Goal: Task Accomplishment & Management: Complete application form

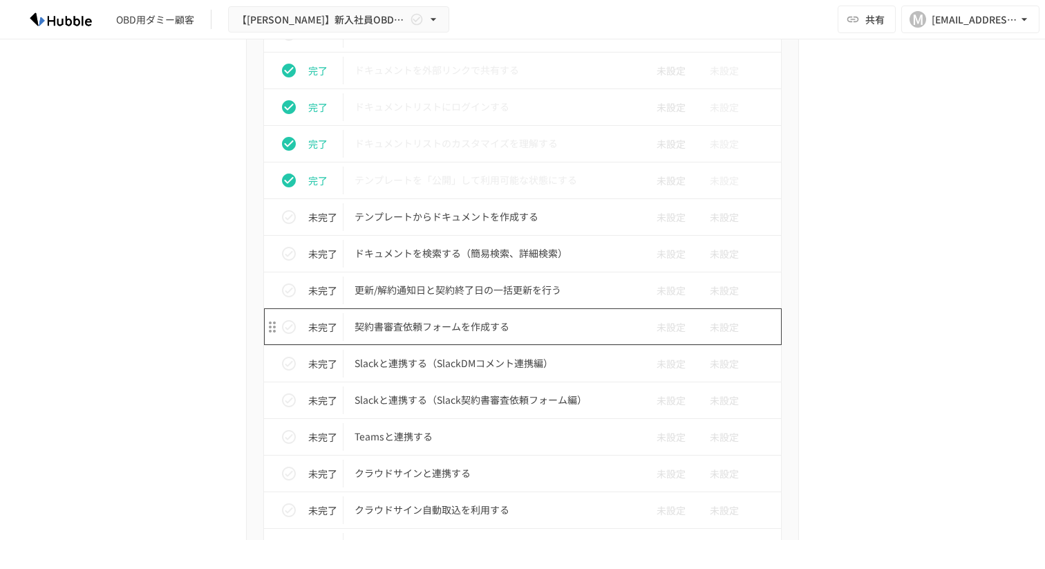
scroll to position [911, 0]
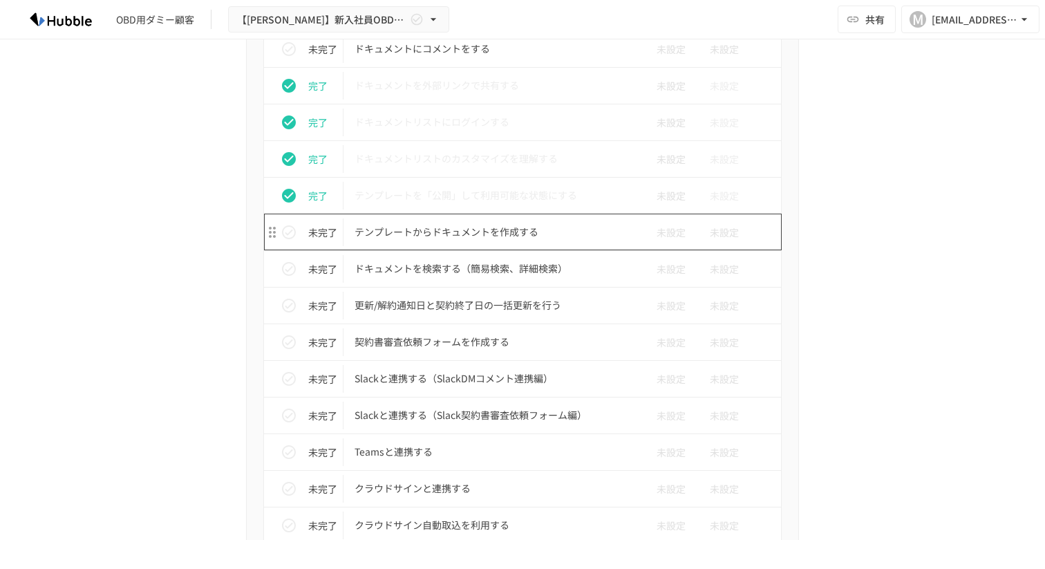
click at [428, 234] on p "テンプレートからドキュメントを作成する" at bounding box center [493, 231] width 278 height 17
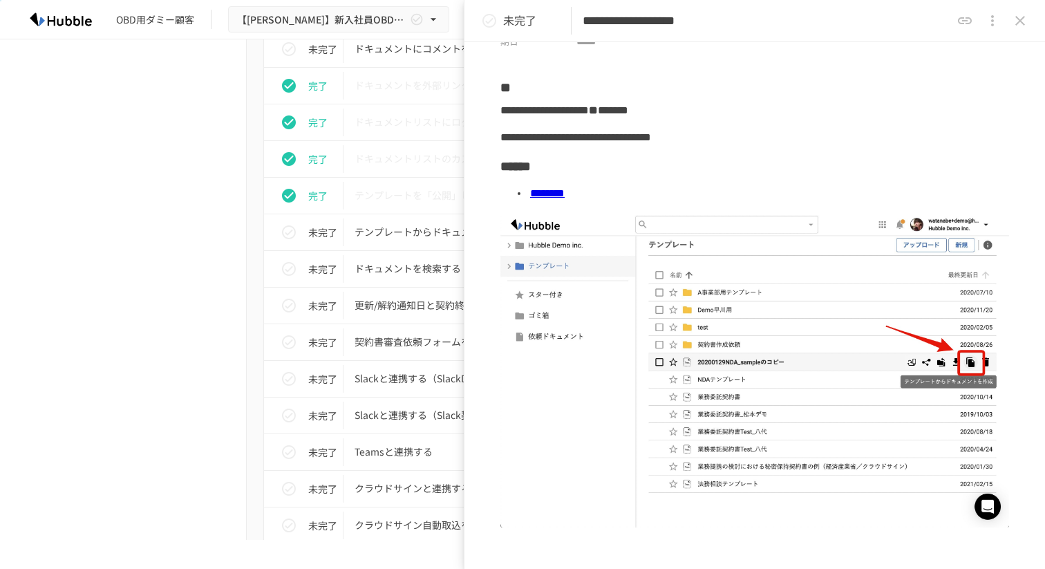
scroll to position [28, 0]
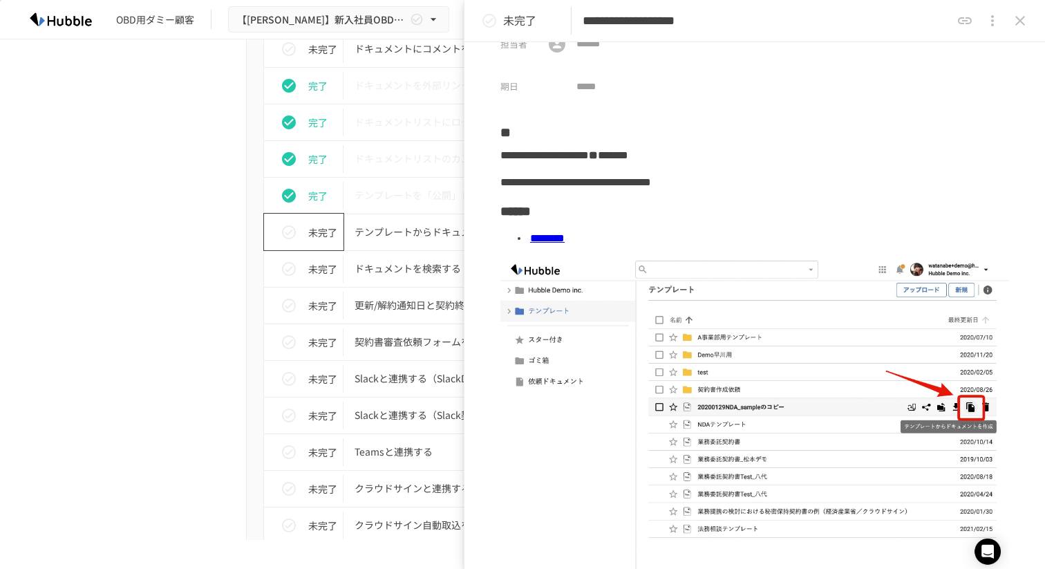
click at [284, 231] on icon "status" at bounding box center [289, 232] width 17 height 17
click at [410, 270] on p "ドキュメントを検索する（簡易検索、詳細検索）" at bounding box center [493, 268] width 278 height 17
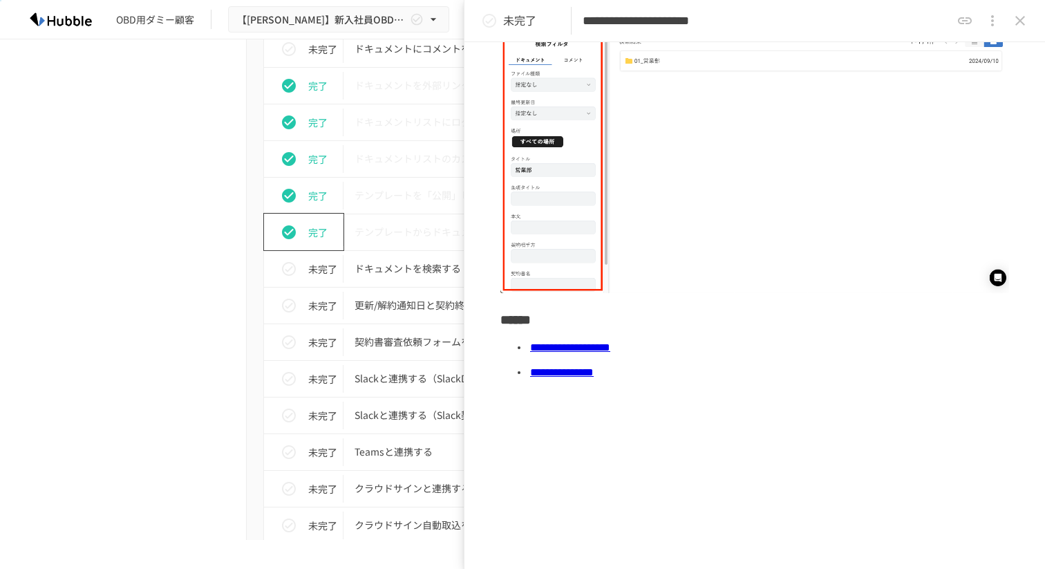
scroll to position [726, 0]
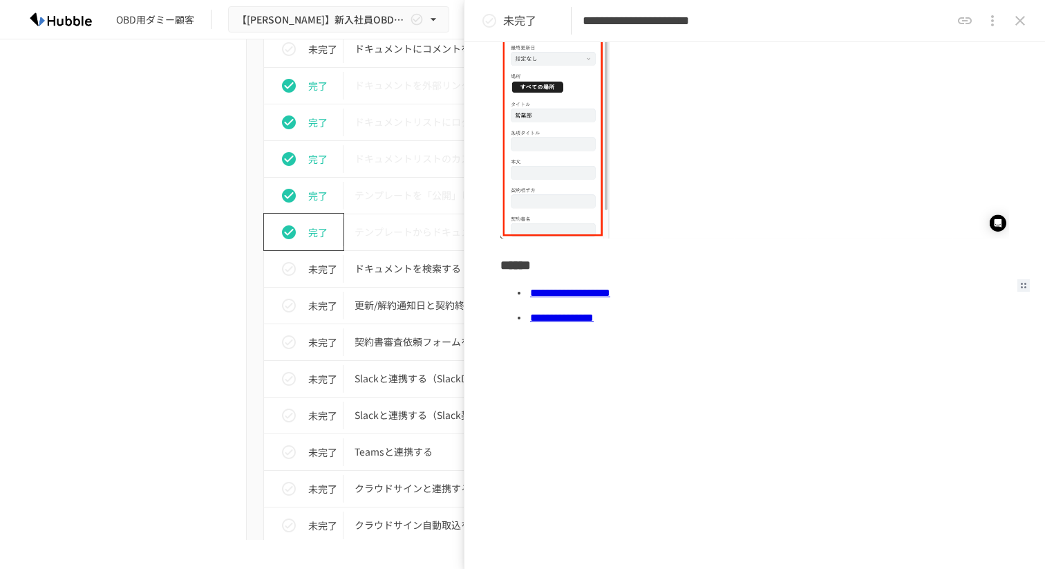
click at [596, 296] on link "**********" at bounding box center [570, 292] width 80 height 10
click at [593, 321] on link "**********" at bounding box center [562, 317] width 64 height 10
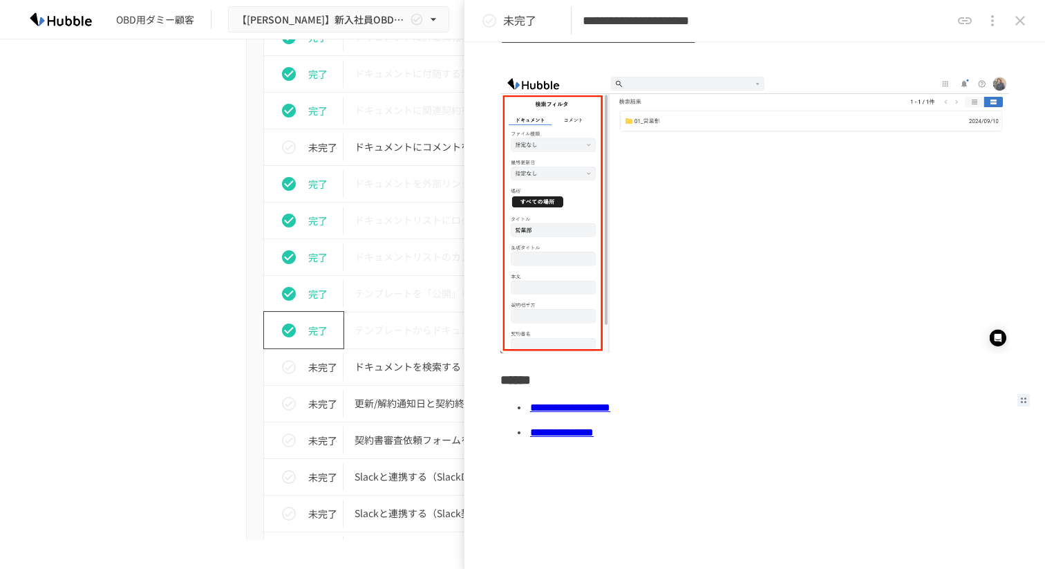
scroll to position [562, 0]
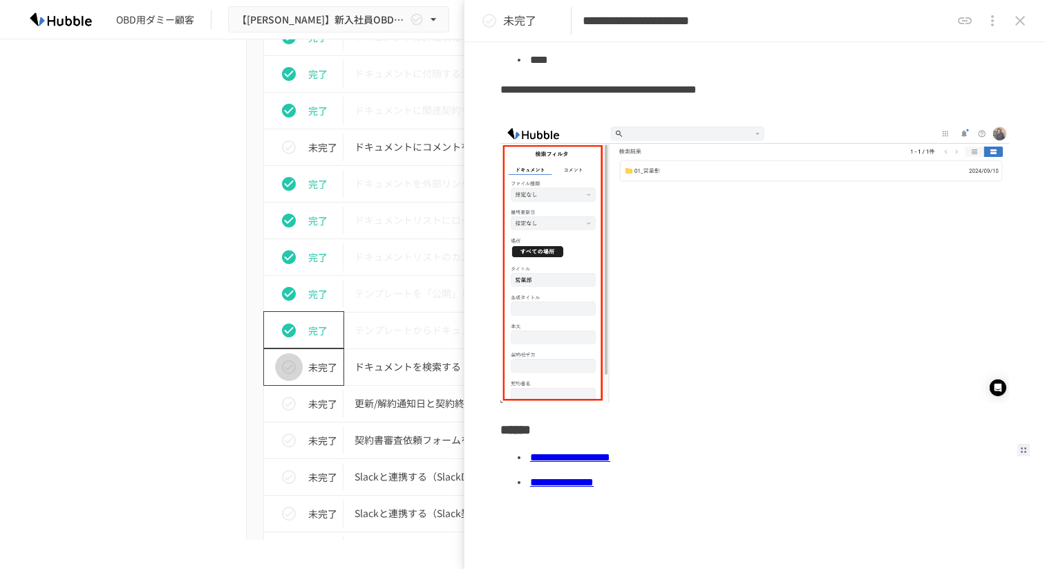
click at [293, 360] on icon "status" at bounding box center [289, 367] width 17 height 17
click at [1023, 26] on icon "close drawer" at bounding box center [1019, 20] width 17 height 17
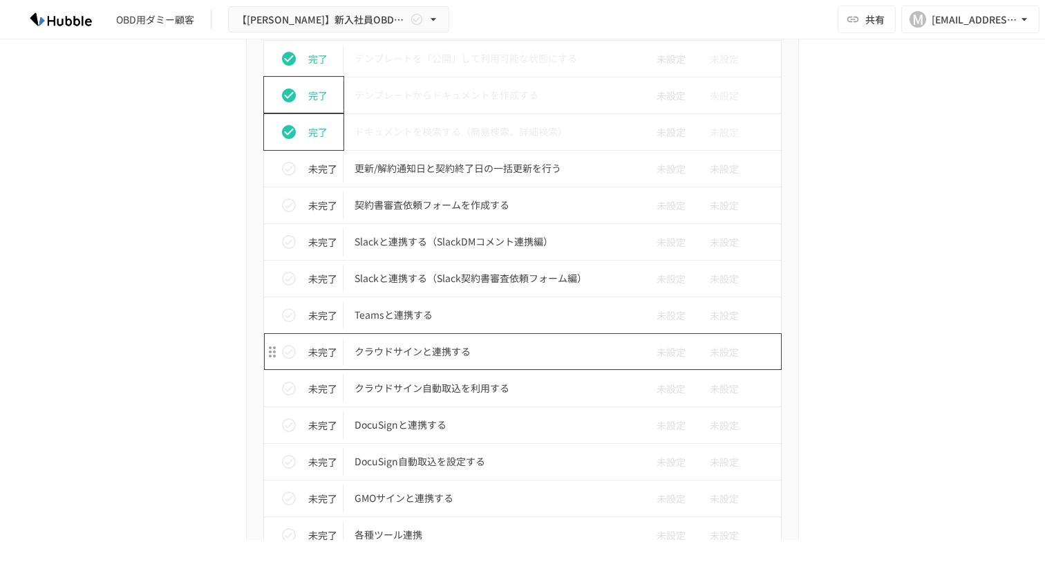
scroll to position [1063, 0]
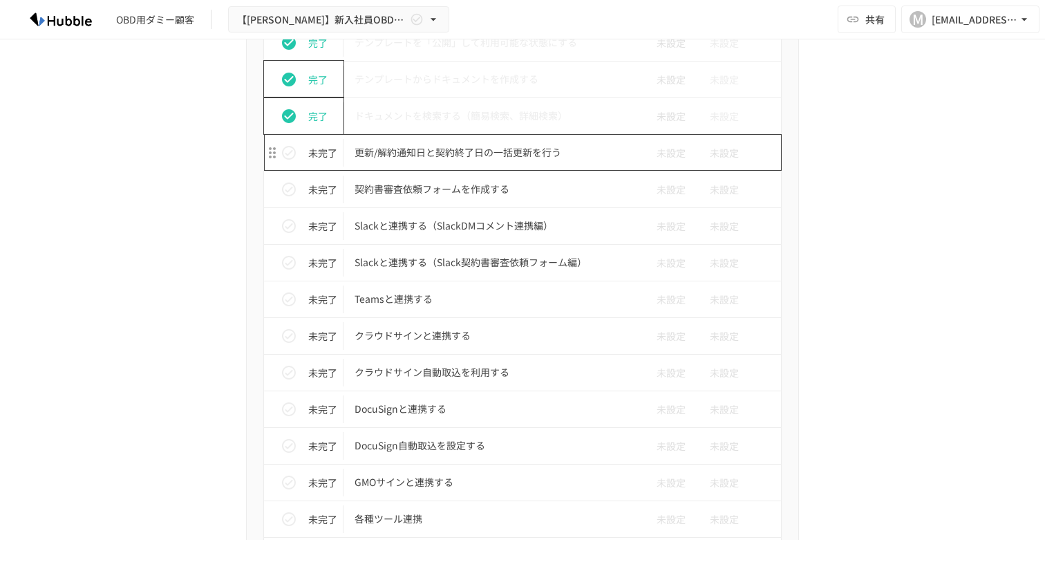
click at [458, 152] on p "更新/解約通知日と契約終了日の一括更新を行う" at bounding box center [493, 152] width 278 height 17
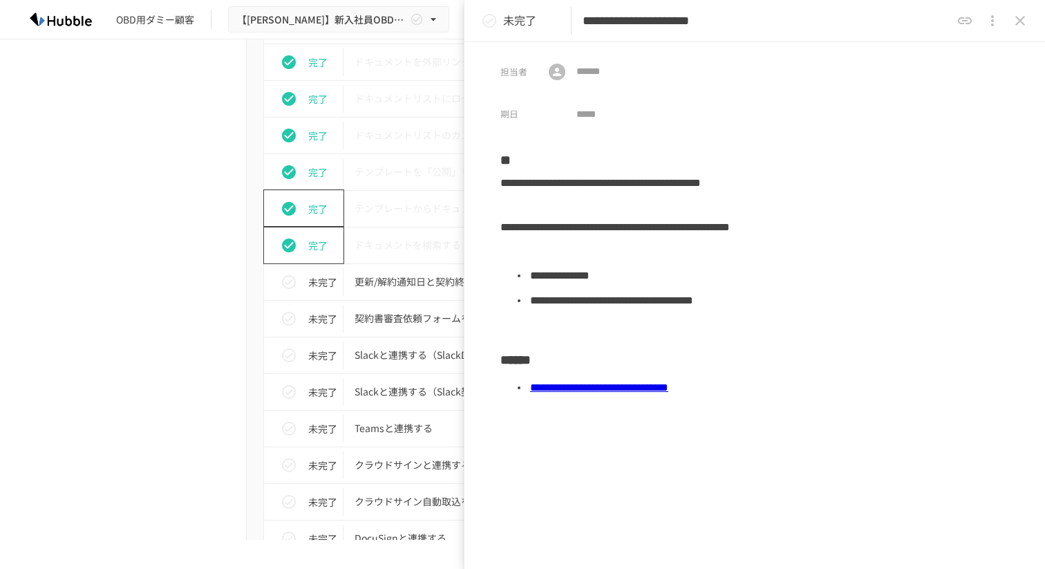
scroll to position [1003, 0]
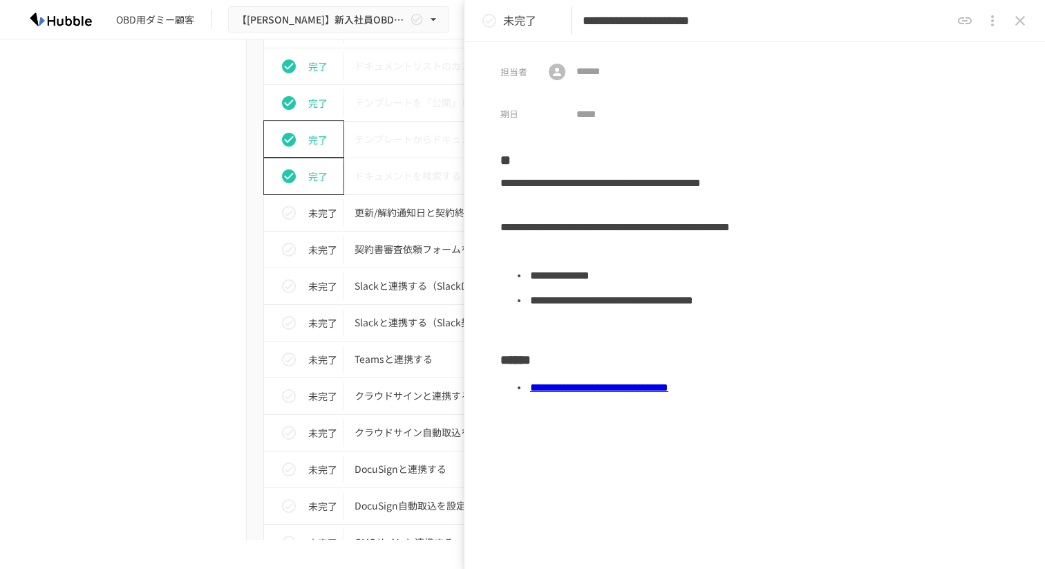
click at [668, 386] on link "**********" at bounding box center [599, 387] width 138 height 10
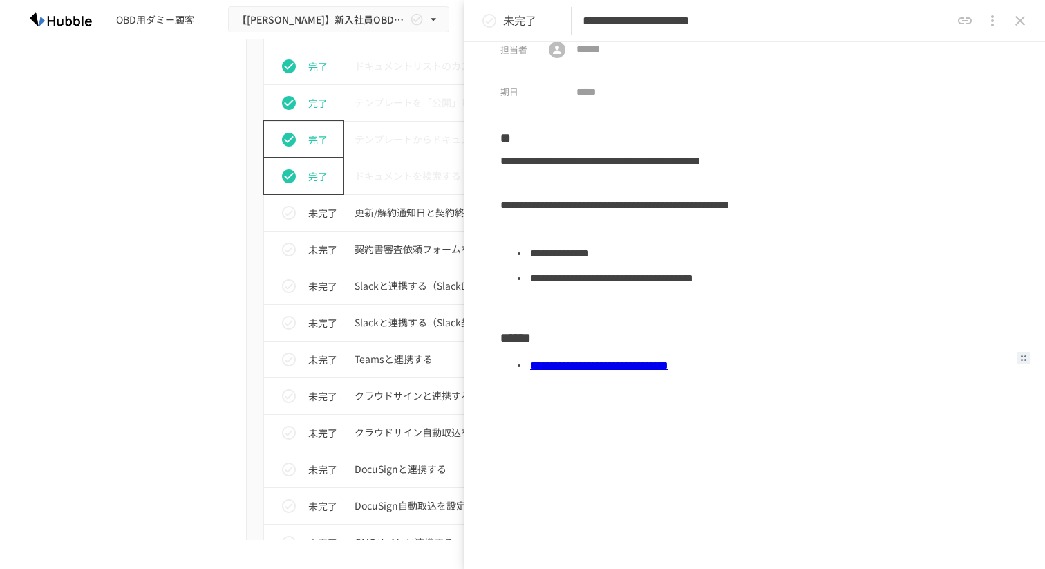
scroll to position [30, 0]
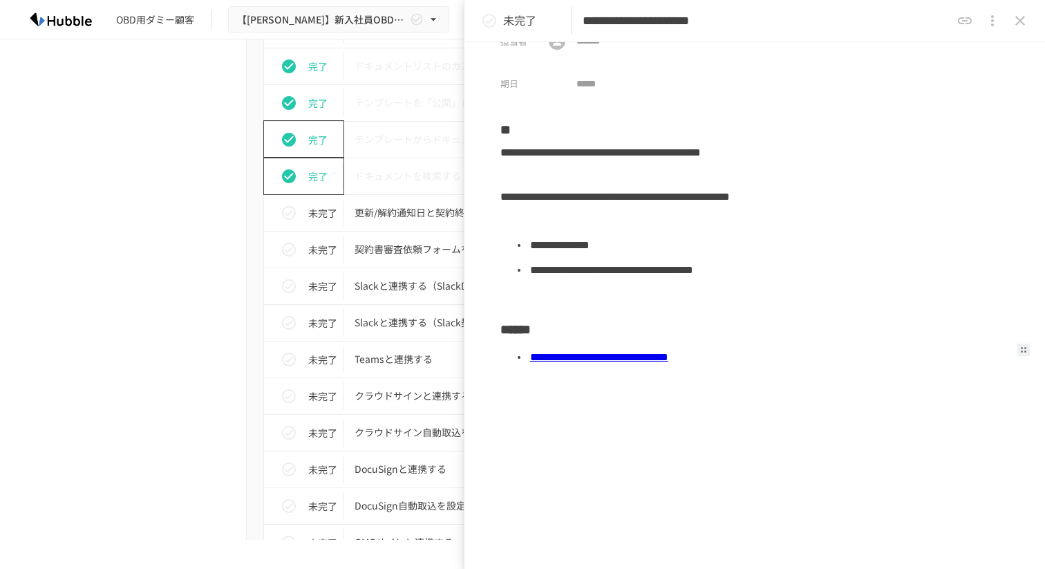
click at [1014, 19] on icon "close drawer" at bounding box center [1019, 20] width 17 height 17
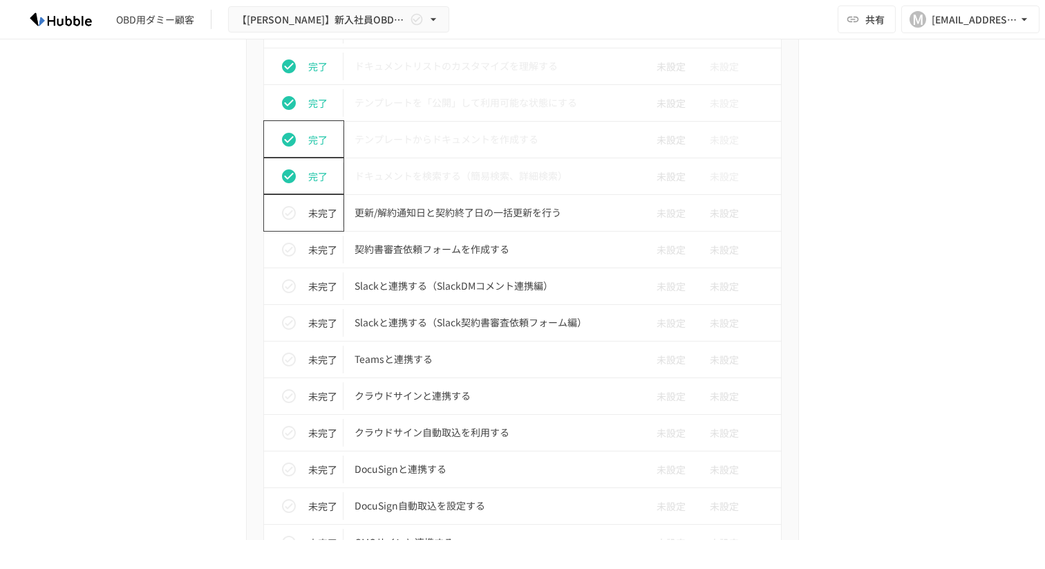
click at [285, 210] on icon "status" at bounding box center [289, 213] width 17 height 17
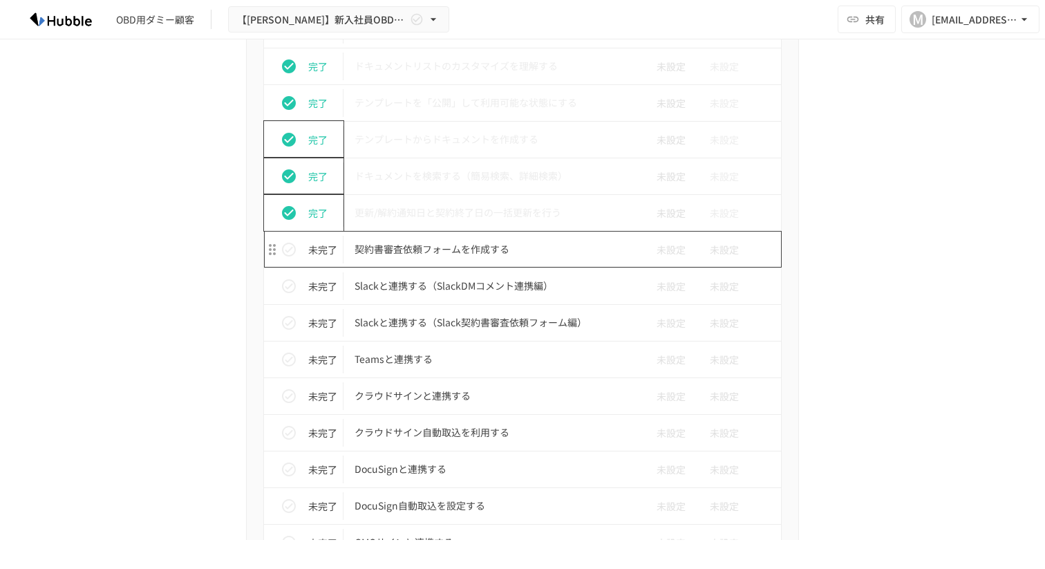
click at [477, 252] on p "契約書審査依頼フォームを作成する" at bounding box center [493, 248] width 278 height 17
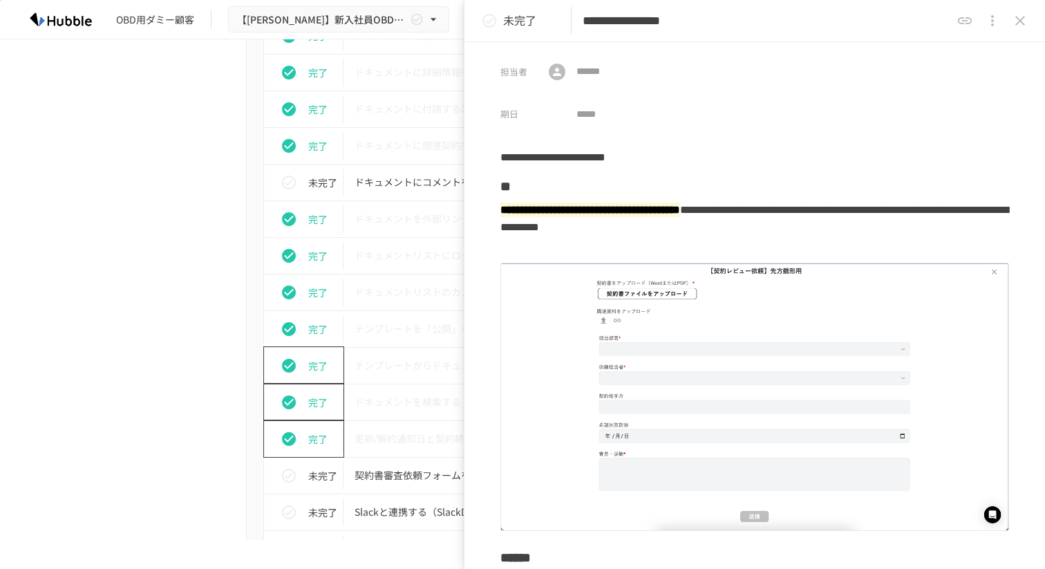
scroll to position [806, 0]
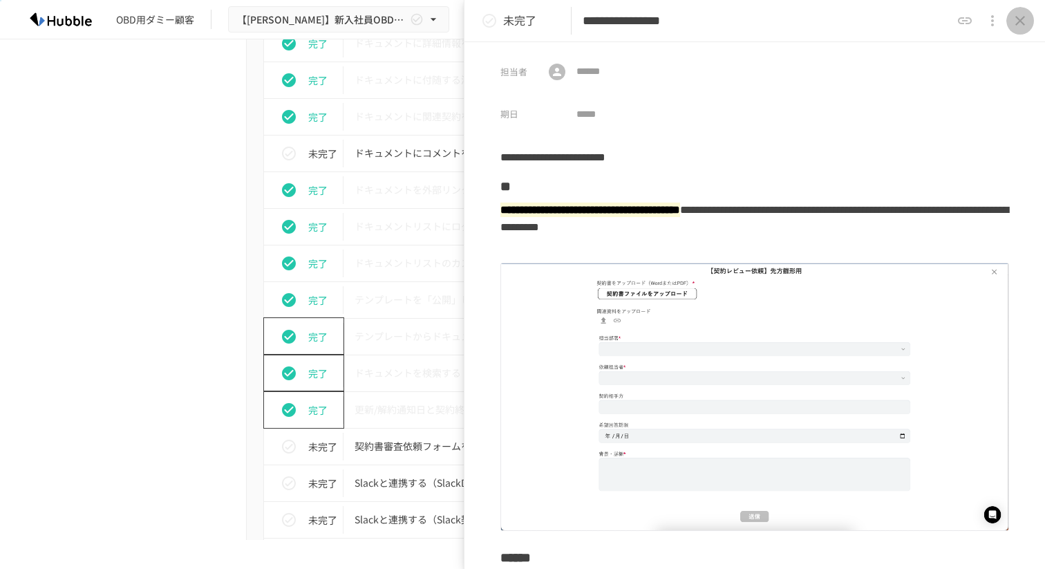
click at [1018, 18] on icon "close drawer" at bounding box center [1020, 21] width 10 height 10
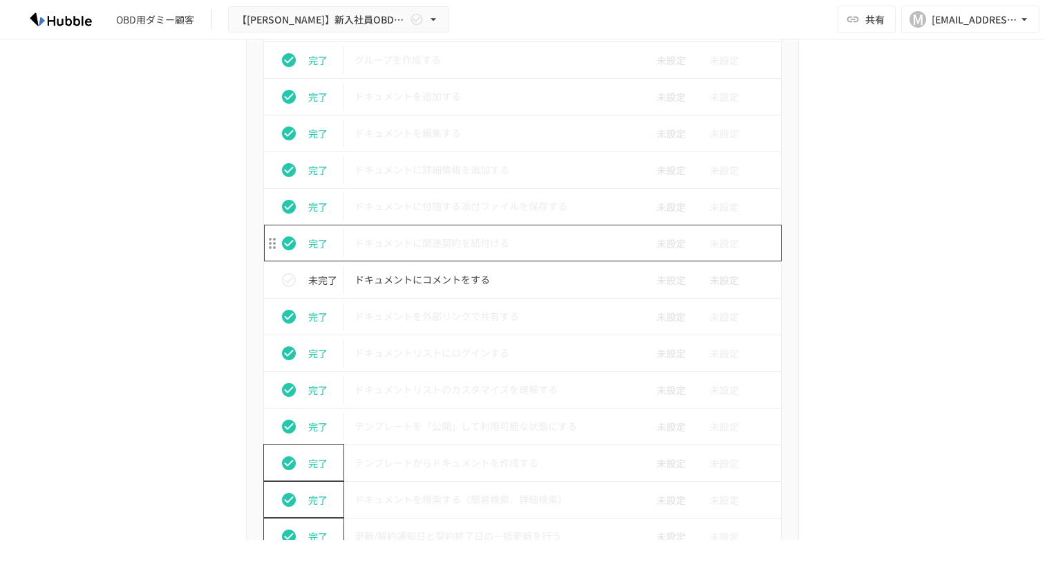
scroll to position [730, 0]
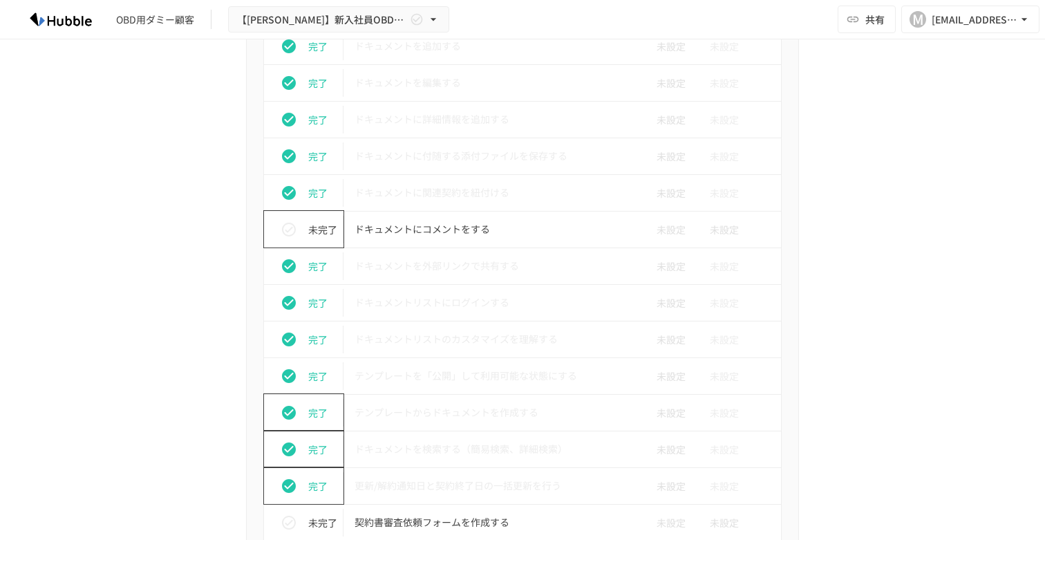
click at [293, 233] on icon "status" at bounding box center [289, 229] width 17 height 17
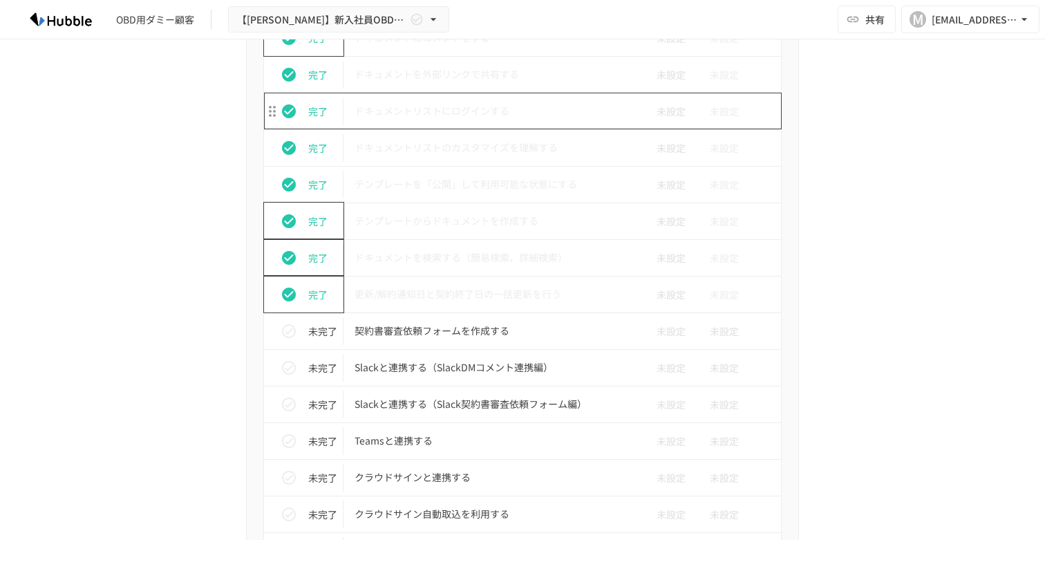
scroll to position [980, 0]
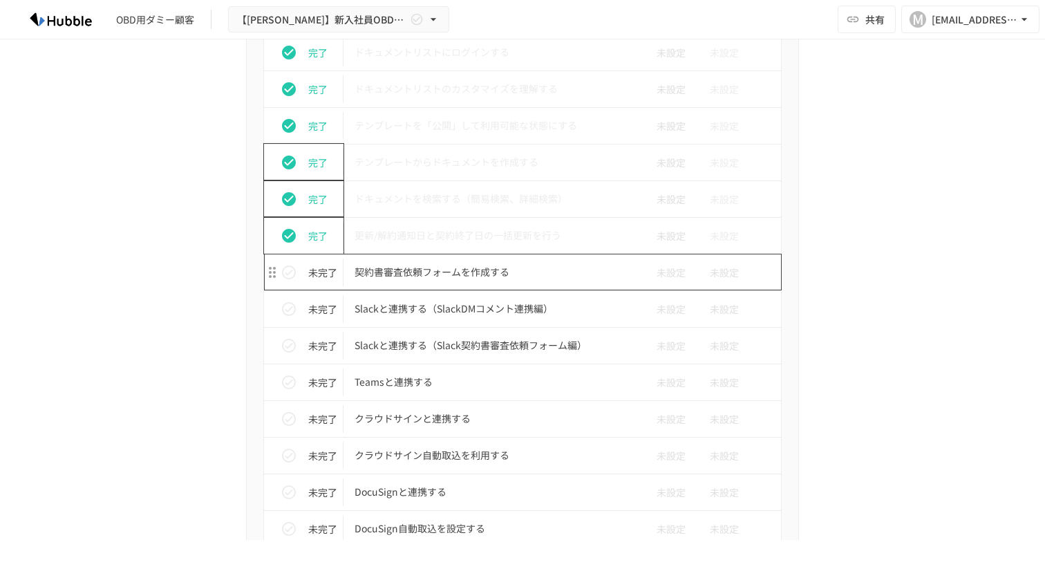
click at [434, 276] on p "契約書審査依頼フォームを作成する" at bounding box center [493, 271] width 278 height 17
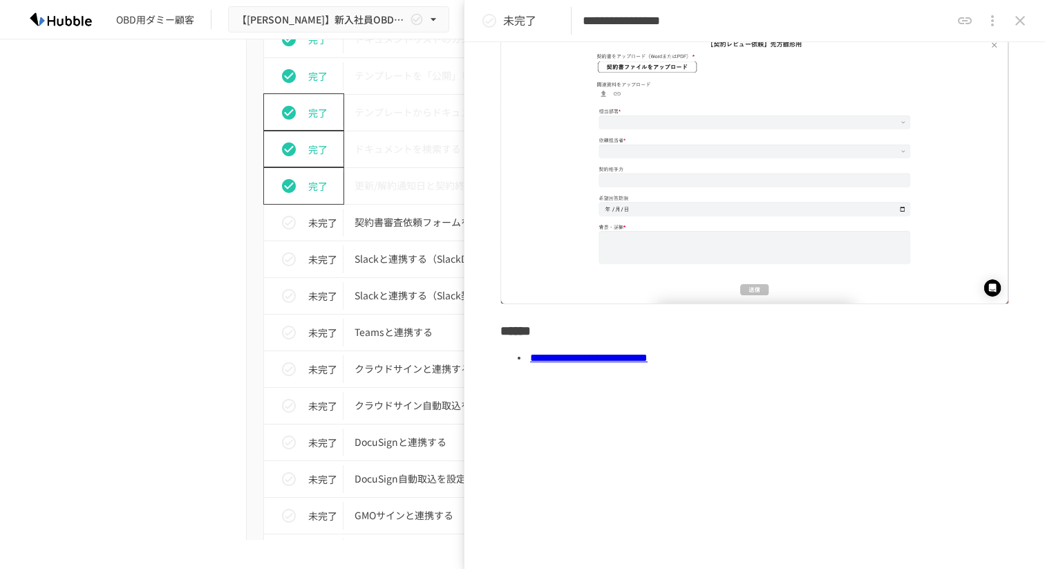
scroll to position [294, 0]
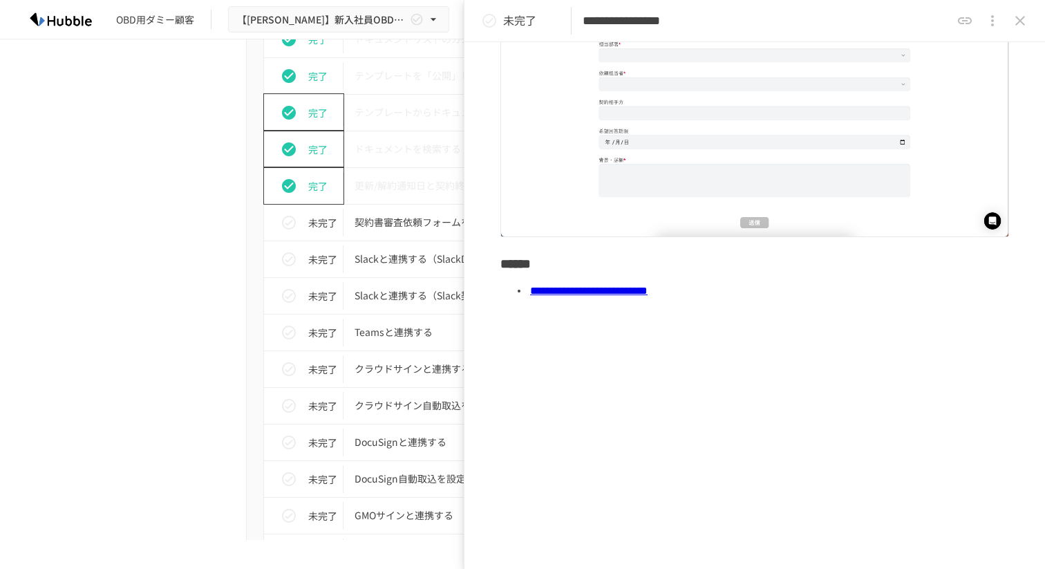
click at [647, 291] on link "**********" at bounding box center [588, 290] width 117 height 10
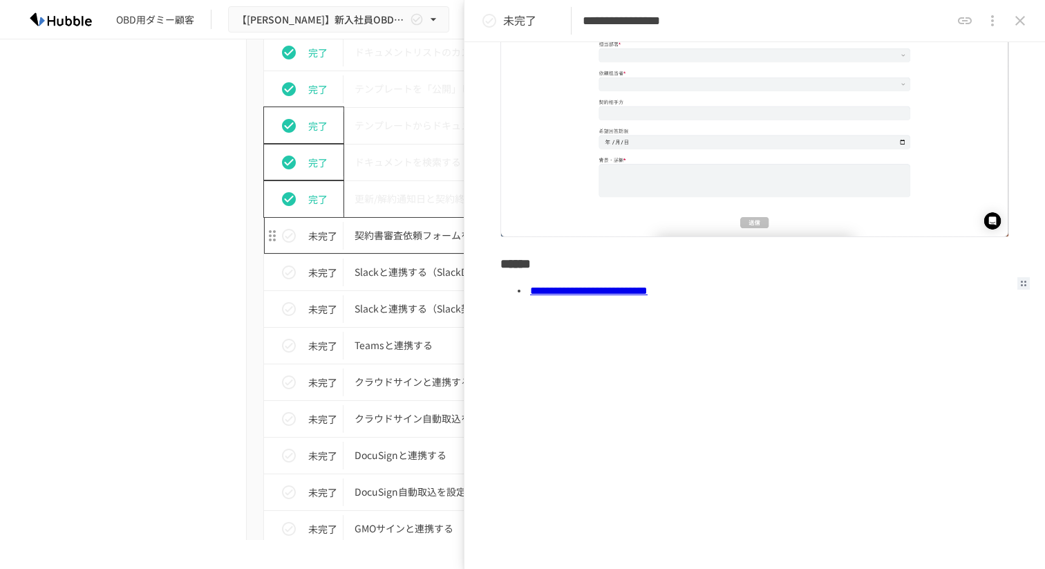
click at [383, 236] on p "契約書審査依頼フォームを作成する" at bounding box center [493, 235] width 278 height 17
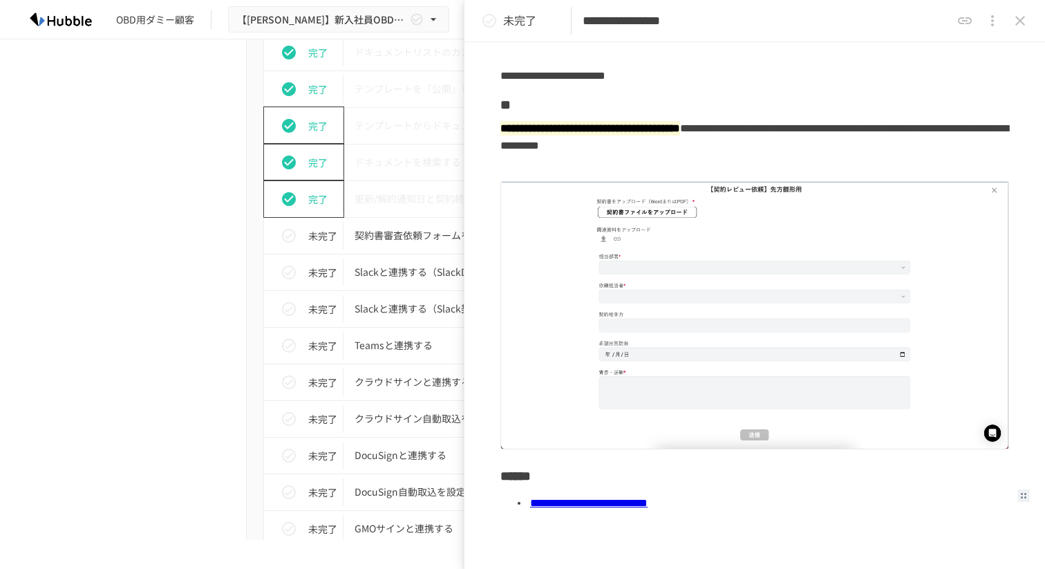
scroll to position [0, 0]
